Goal: Check status: Check status

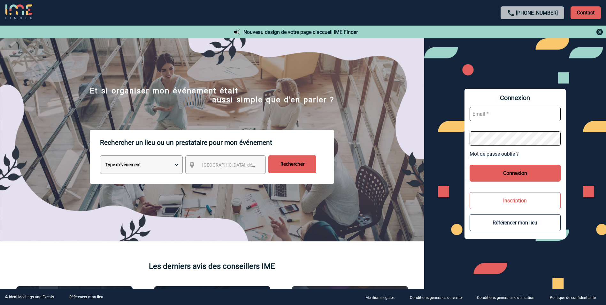
click at [492, 112] on input "text" at bounding box center [514, 114] width 91 height 14
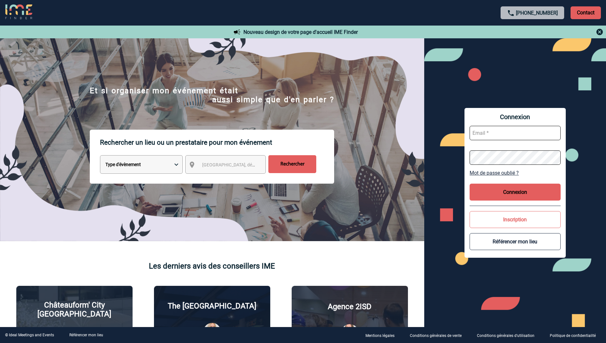
click at [488, 135] on input "text" at bounding box center [514, 133] width 91 height 14
paste input "anne.devaux@abeille-assurances.fr"
type input "anne.devaux@abeille-assurances.fr"
click at [491, 189] on button "Connexion" at bounding box center [514, 192] width 91 height 17
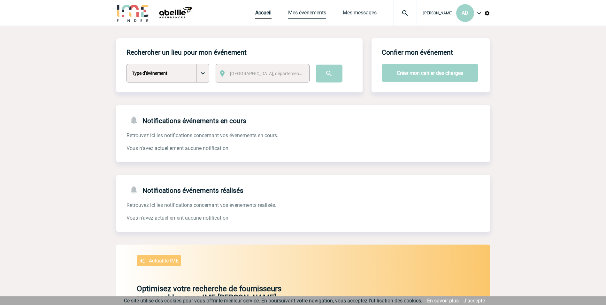
click at [316, 11] on link "Mes événements" at bounding box center [307, 14] width 38 height 9
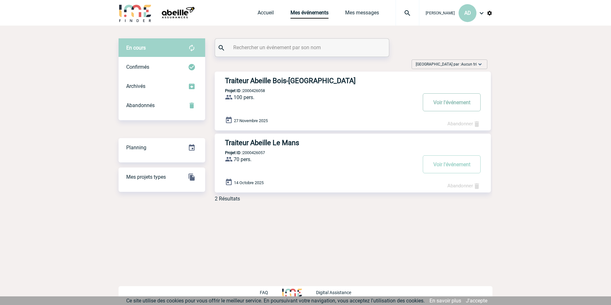
click at [459, 103] on button "Voir l'événement" at bounding box center [452, 102] width 58 height 18
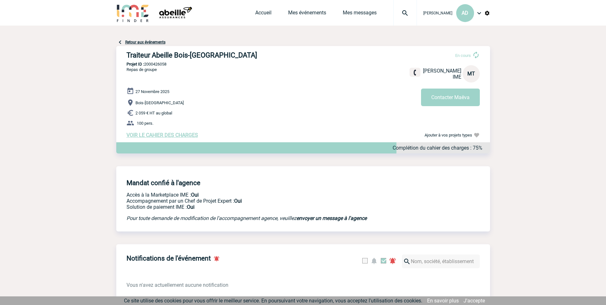
click at [133, 42] on link "Retour aux événements" at bounding box center [145, 42] width 40 height 4
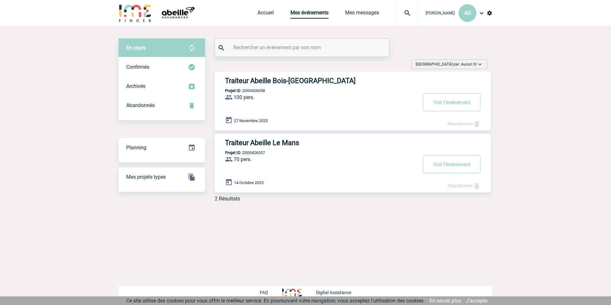
click at [266, 145] on h3 "Traiteur Abeille Le Mans" at bounding box center [321, 143] width 192 height 8
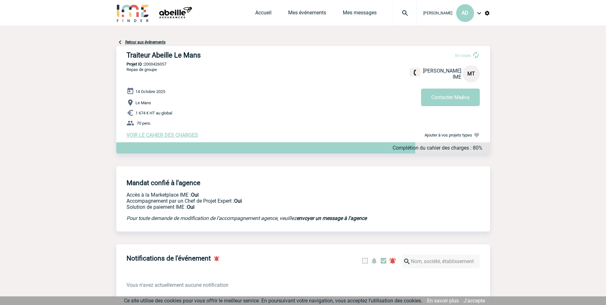
click at [137, 40] on link "Retour aux événements" at bounding box center [145, 42] width 40 height 4
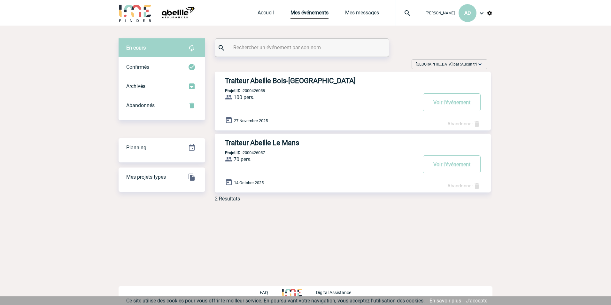
click at [260, 79] on h3 "Traiteur Abeille Bois-[GEOGRAPHIC_DATA]" at bounding box center [321, 81] width 192 height 8
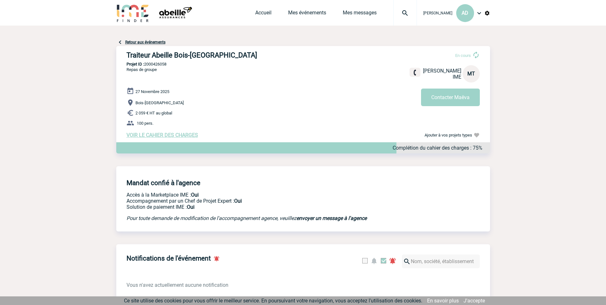
click at [179, 136] on span "VOIR LE CAHIER DES CHARGES" at bounding box center [162, 135] width 72 height 6
